Goal: Task Accomplishment & Management: Manage account settings

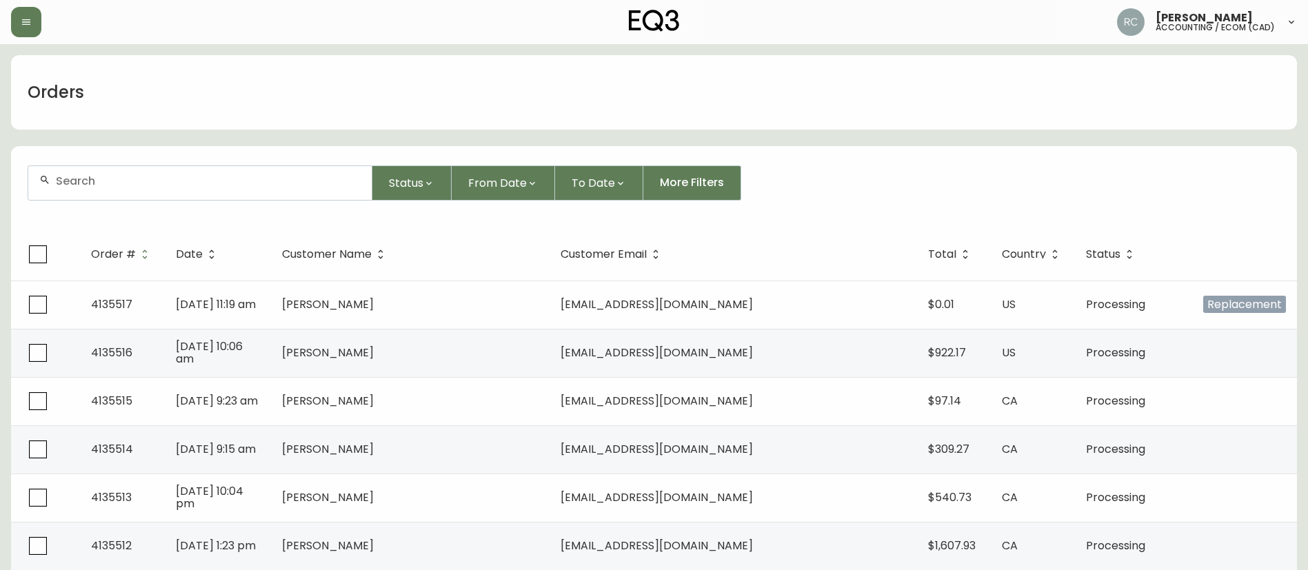
click at [252, 206] on form "Status From Date To Date More Filters" at bounding box center [654, 188] width 1286 height 79
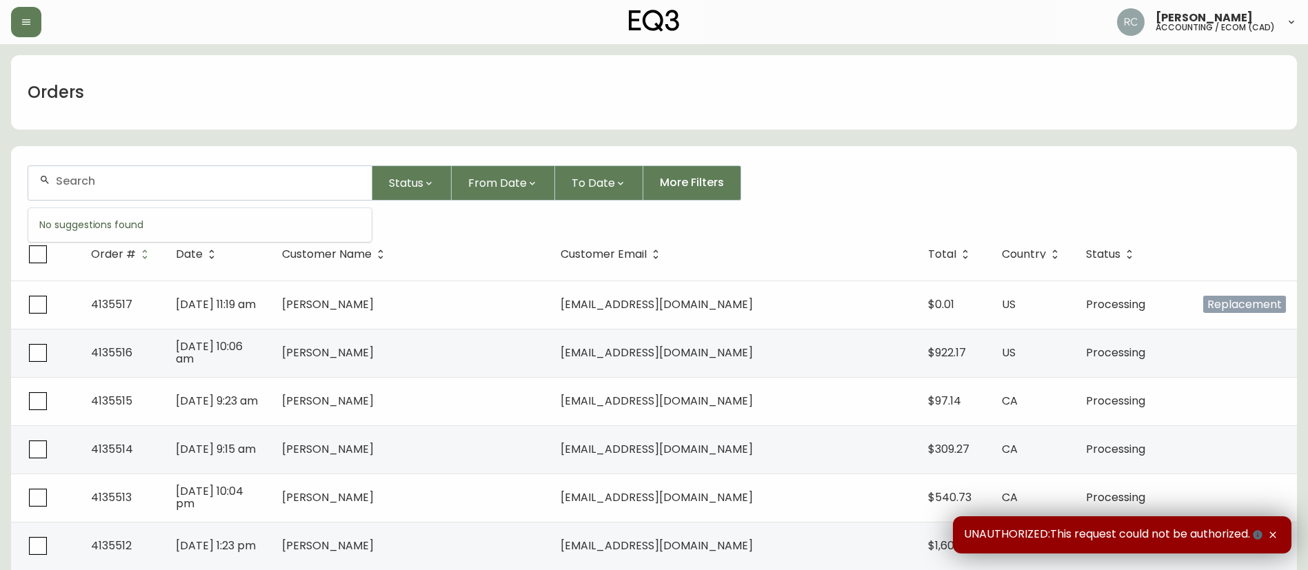
click at [258, 183] on input "text" at bounding box center [208, 180] width 305 height 13
paste input "4133423"
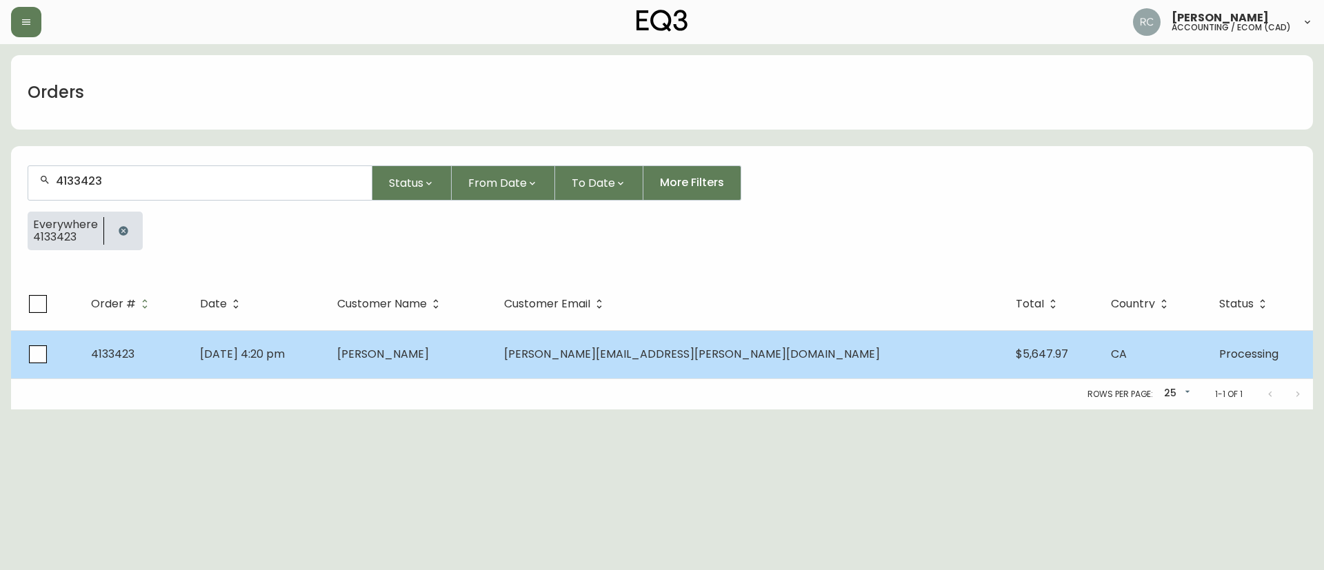
type input "4133423"
click at [493, 370] on td "Brett Kane" at bounding box center [409, 354] width 167 height 48
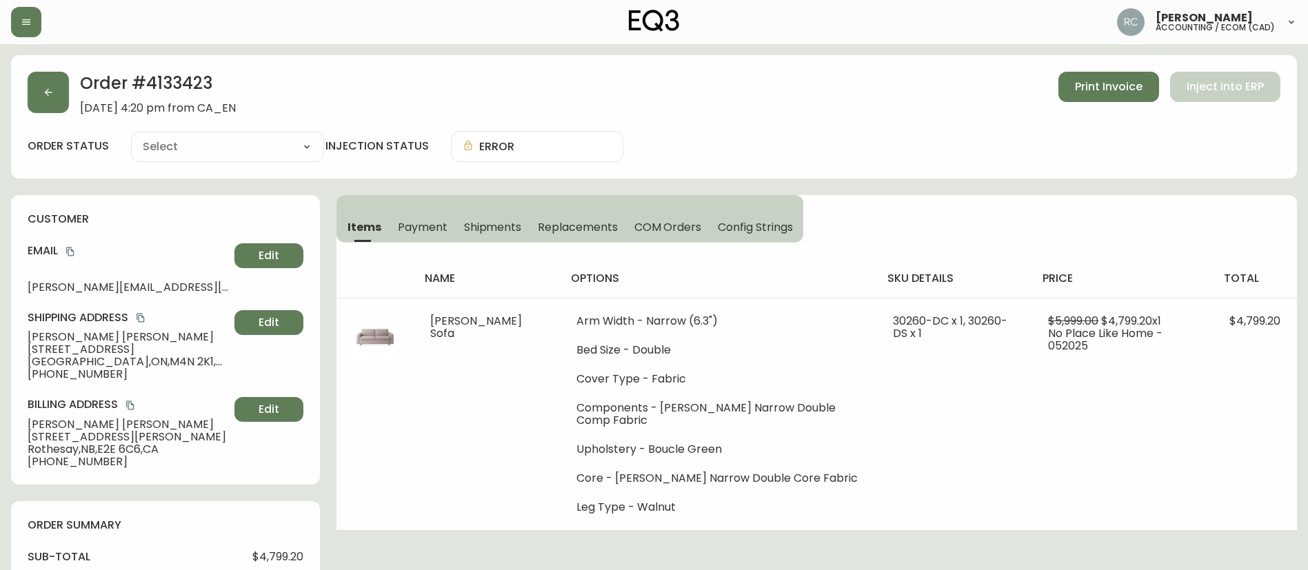
type input "Processing"
select select "PROCESSING"
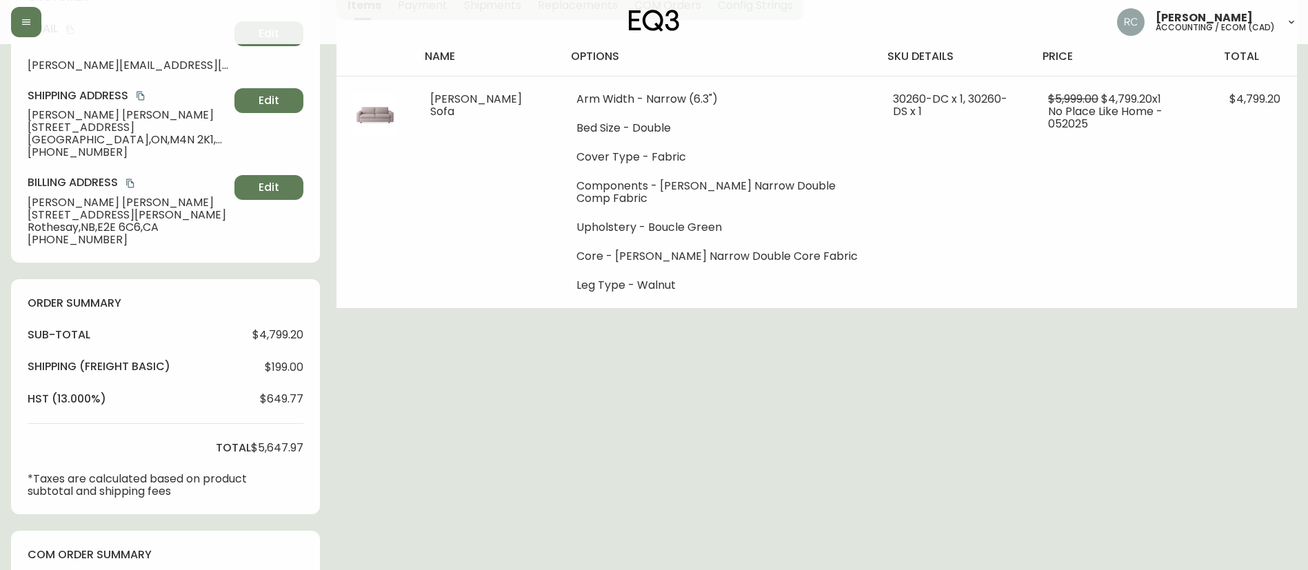
scroll to position [528, 0]
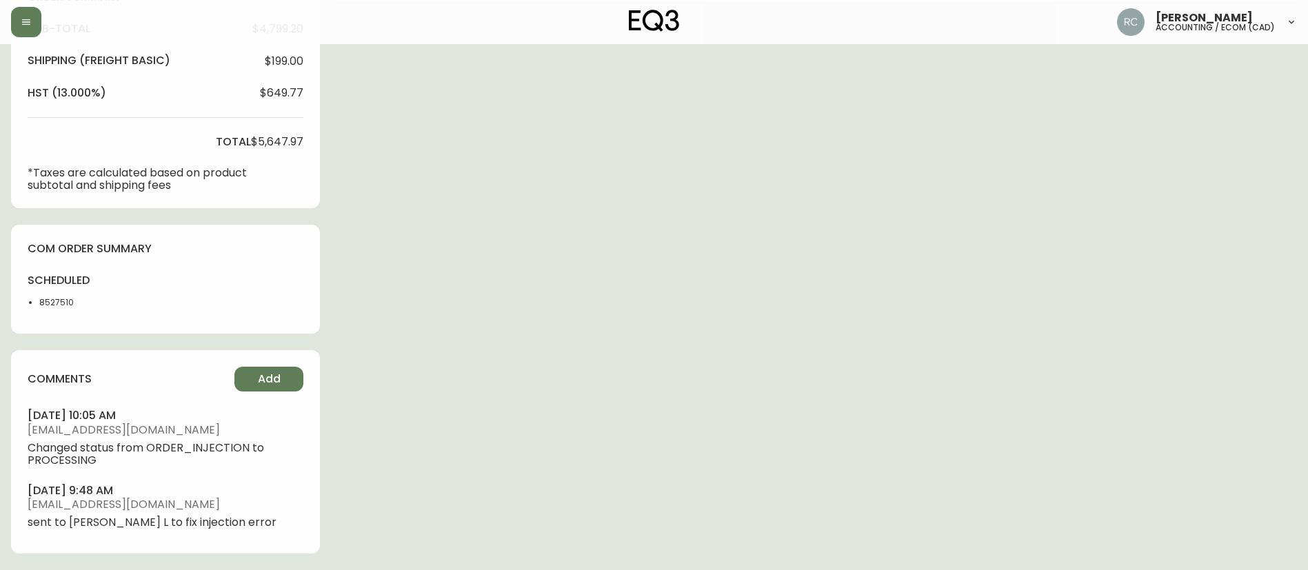
click at [63, 292] on div "scheduled 8527510" at bounding box center [68, 295] width 81 height 44
click at [57, 303] on li "8527510" at bounding box center [73, 303] width 69 height 12
copy li "8527510"
click at [270, 139] on span "$5,647.97" at bounding box center [277, 142] width 52 height 12
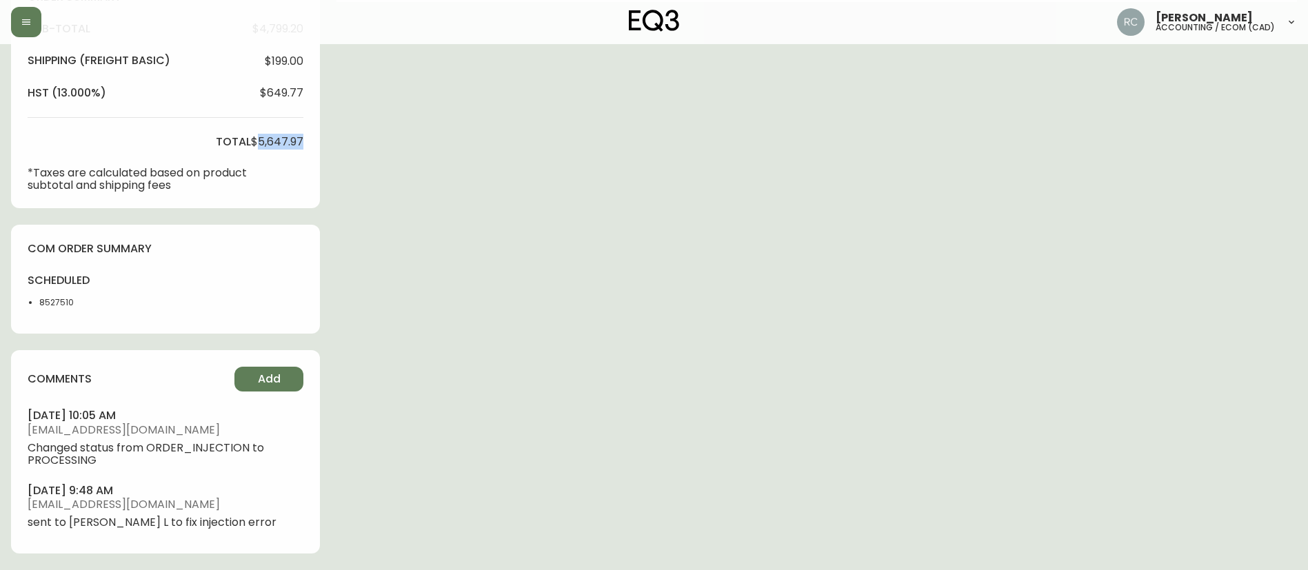
click at [270, 139] on span "$5,647.97" at bounding box center [277, 142] width 52 height 12
click at [272, 139] on span "$5,647.97" at bounding box center [277, 142] width 52 height 12
copy span "$5,647.97"
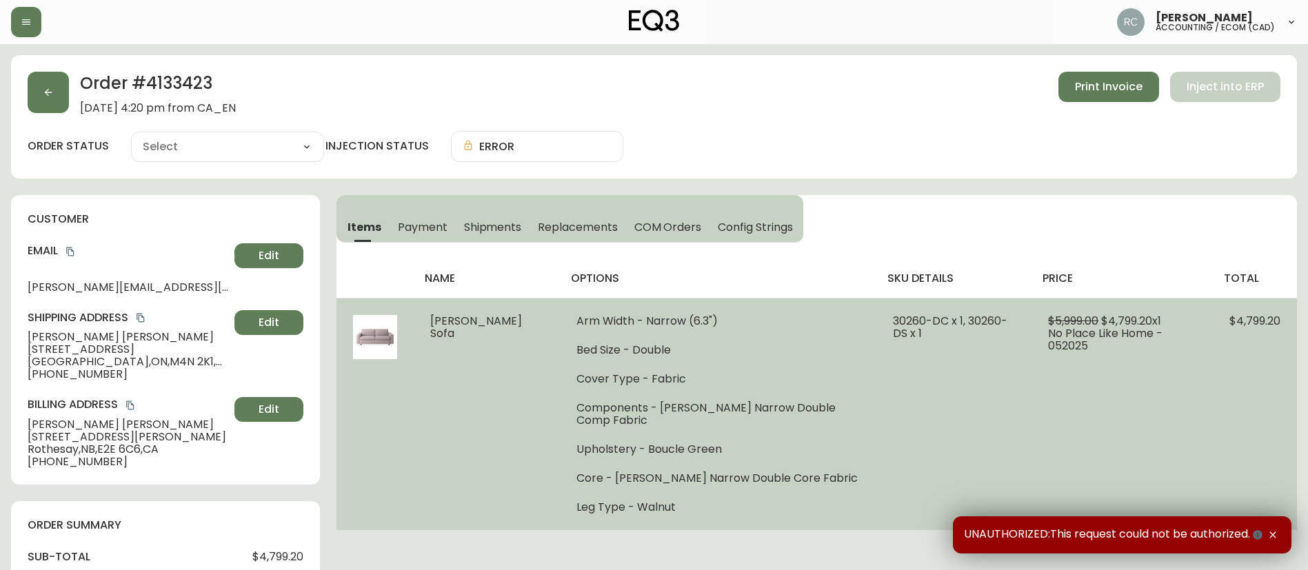
type input "Processing"
select select "PROCESSING"
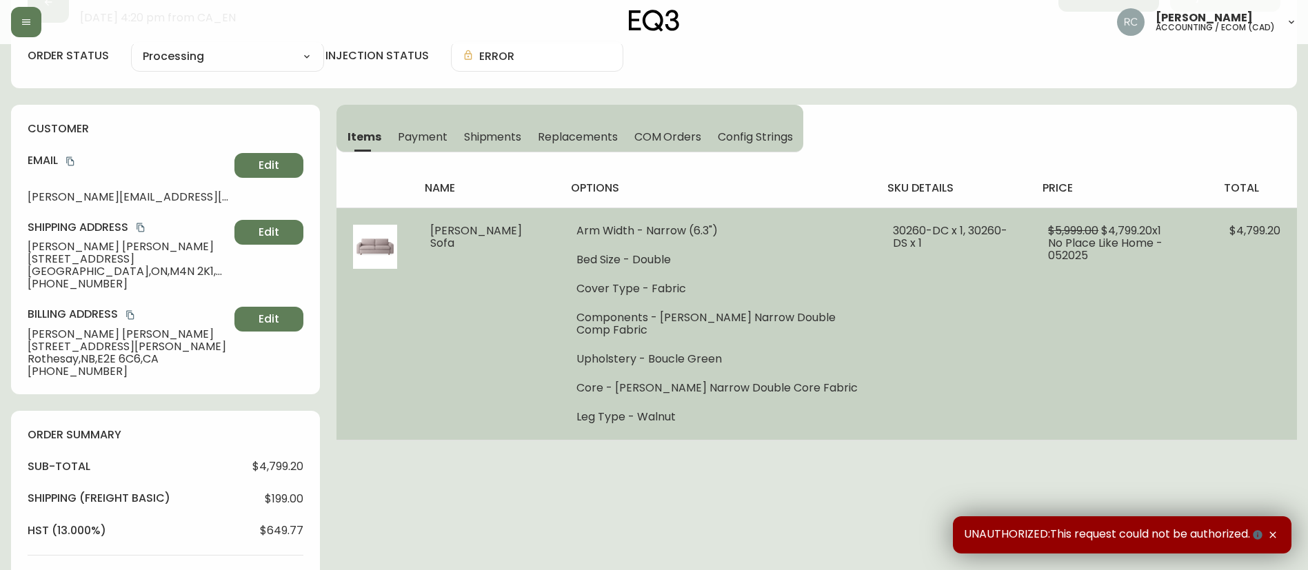
scroll to position [207, 0]
